Goal: Entertainment & Leisure: Consume media (video, audio)

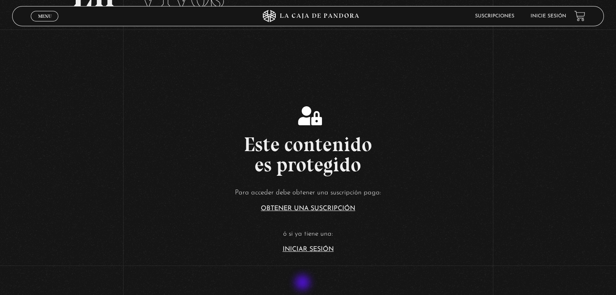
scroll to position [76, 0]
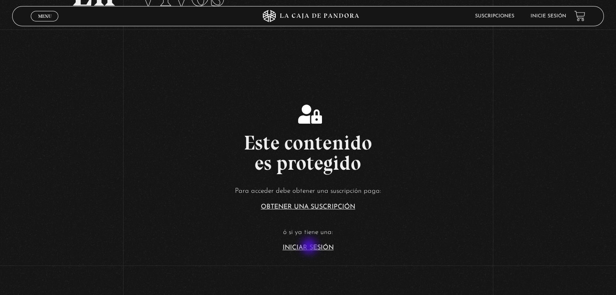
click at [310, 247] on link "Iniciar Sesión" at bounding box center [307, 248] width 51 height 6
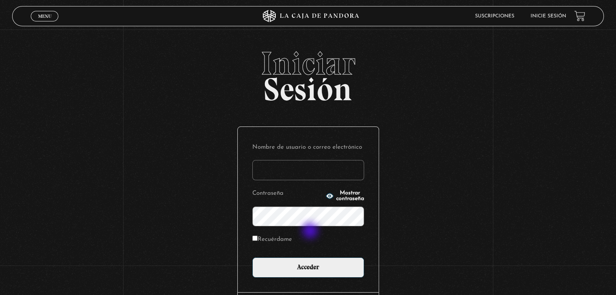
type input "berna_16_jmor@hotmail.com"
click at [257, 237] on input "Recuérdame" at bounding box center [254, 238] width 5 height 5
checkbox input "true"
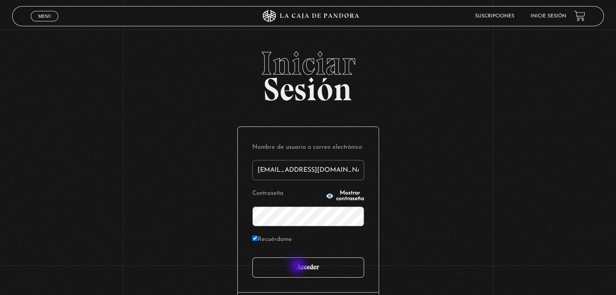
click at [298, 267] on input "Acceder" at bounding box center [308, 268] width 112 height 20
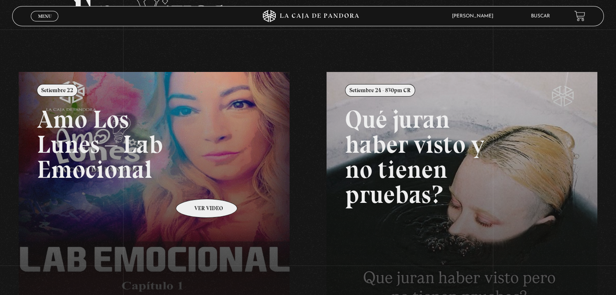
scroll to position [61, 0]
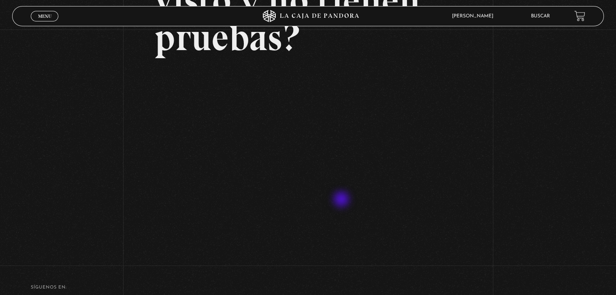
scroll to position [131, 0]
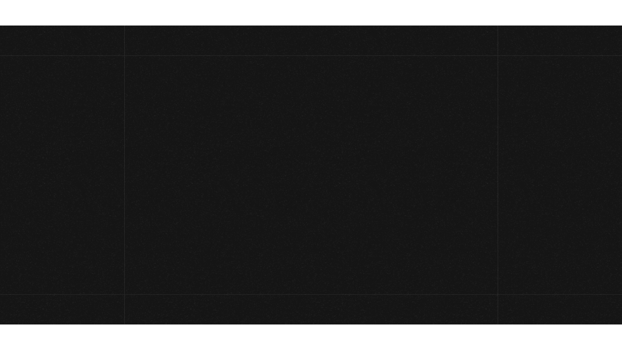
scroll to position [135, 0]
